Goal: Find specific page/section

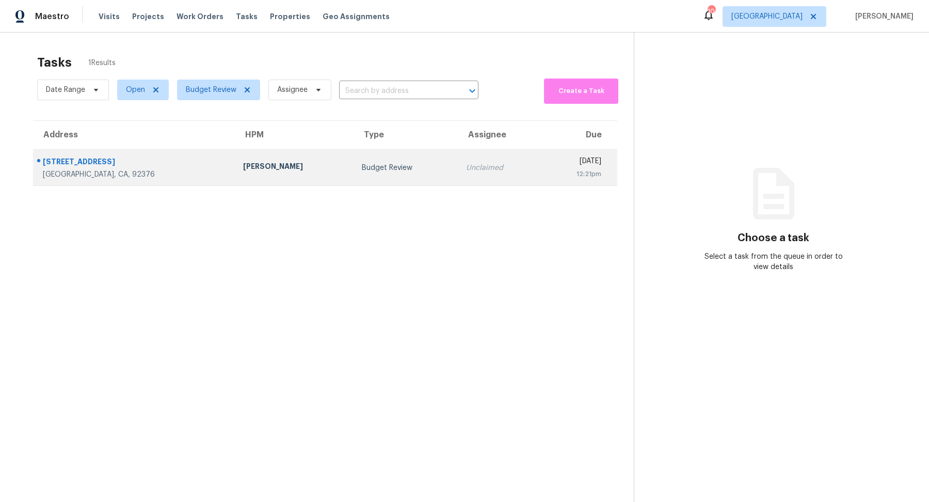
click at [158, 171] on div "[GEOGRAPHIC_DATA], CA, 92376" at bounding box center [135, 174] width 184 height 10
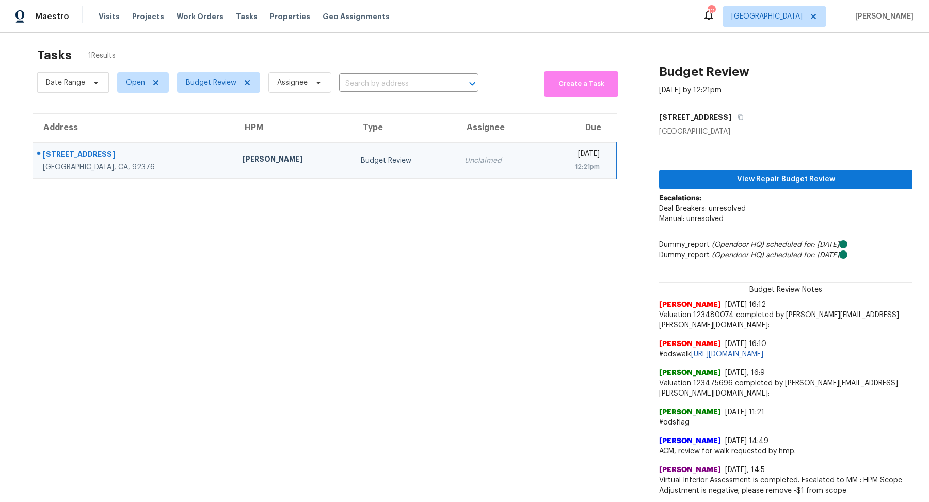
scroll to position [5, 0]
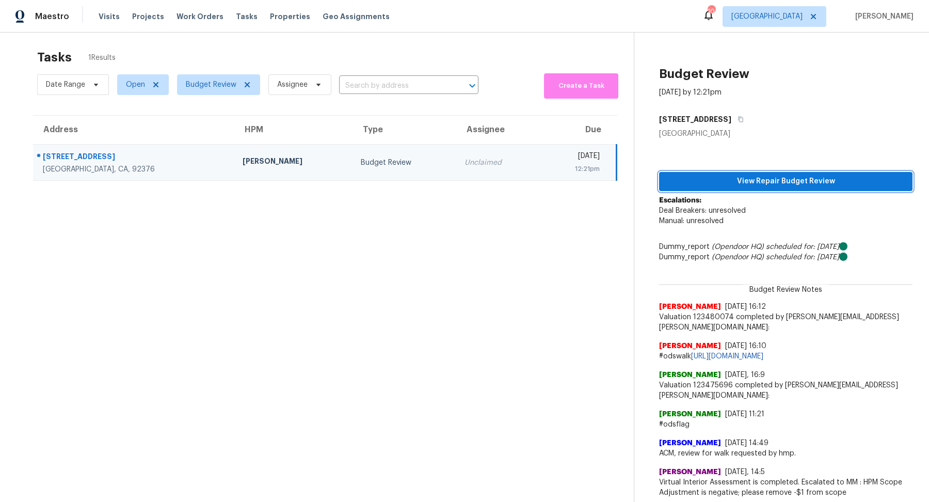
click at [766, 183] on span "View Repair Budget Review" at bounding box center [786, 181] width 237 height 13
click at [249, 259] on section "Tasks 1 Results Date Range Open Budget Review Assignee ​ Create a Task Address …" at bounding box center [326, 323] width 618 height 558
